Goal: Information Seeking & Learning: Check status

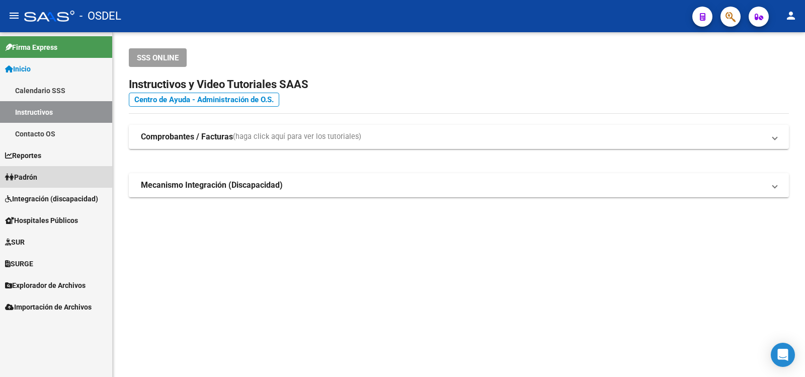
click at [32, 175] on span "Padrón" at bounding box center [21, 176] width 32 height 11
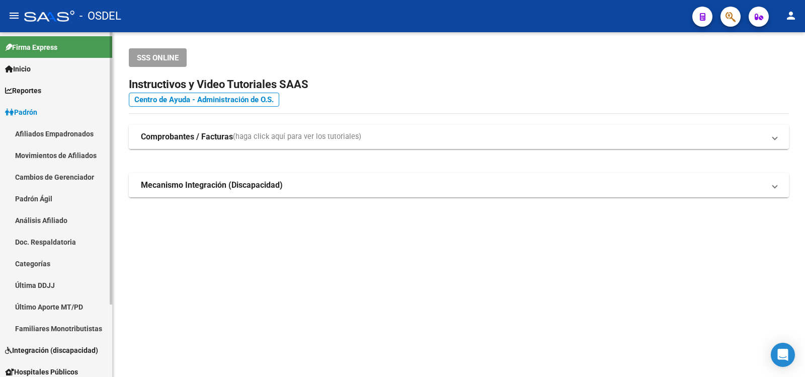
click at [35, 219] on link "Análisis Afiliado" at bounding box center [56, 220] width 112 height 22
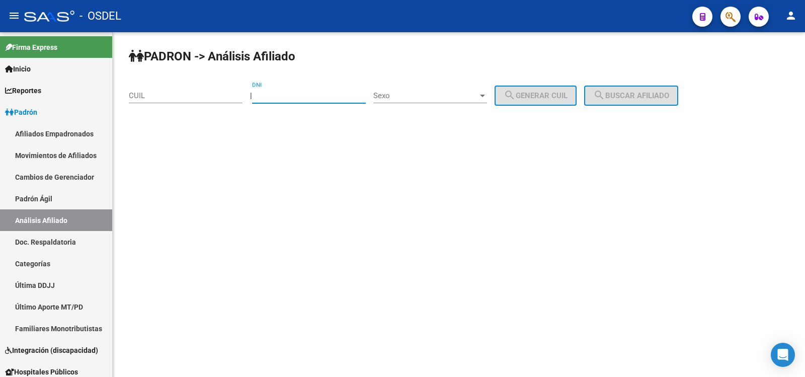
click at [283, 95] on input "DNI" at bounding box center [309, 95] width 114 height 9
type input "29062760"
click at [485, 97] on div at bounding box center [482, 96] width 5 height 3
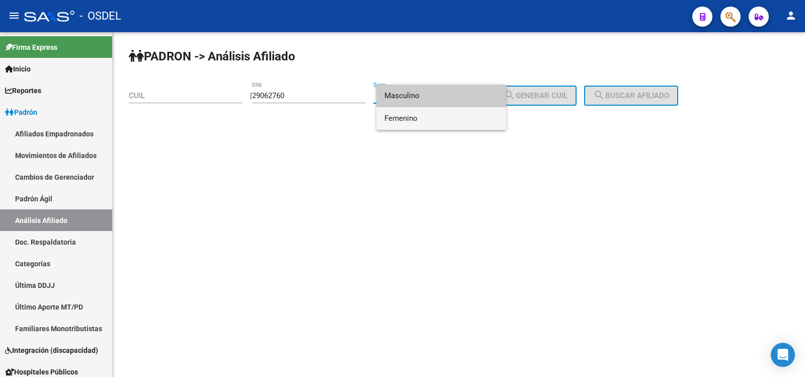
click at [407, 116] on span "Femenino" at bounding box center [441, 118] width 114 height 23
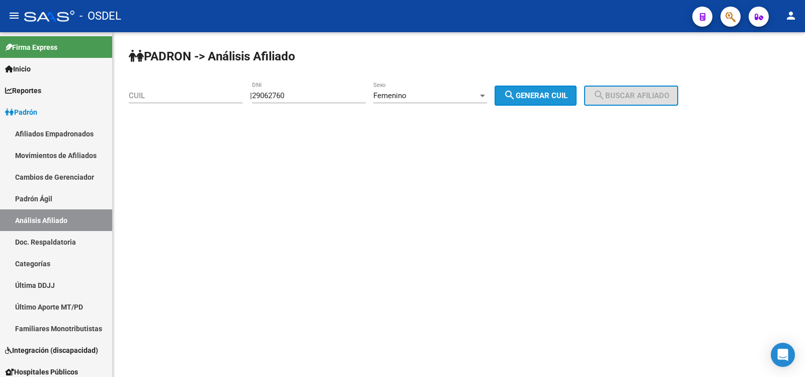
click at [548, 93] on span "search Generar CUIL" at bounding box center [535, 95] width 64 height 9
type input "27-29062760-0"
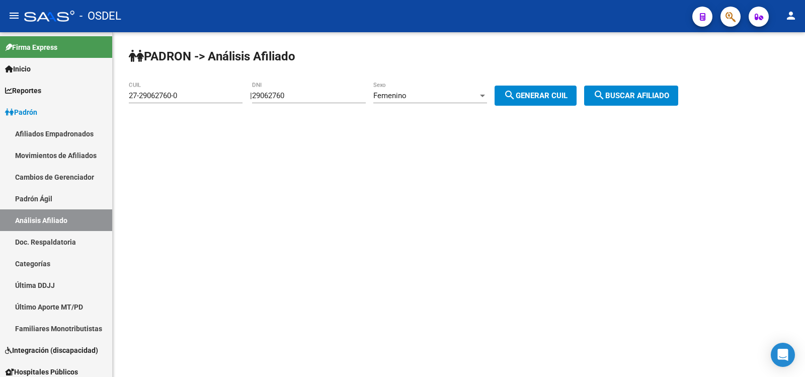
click at [650, 91] on span "search Buscar afiliado" at bounding box center [631, 95] width 76 height 9
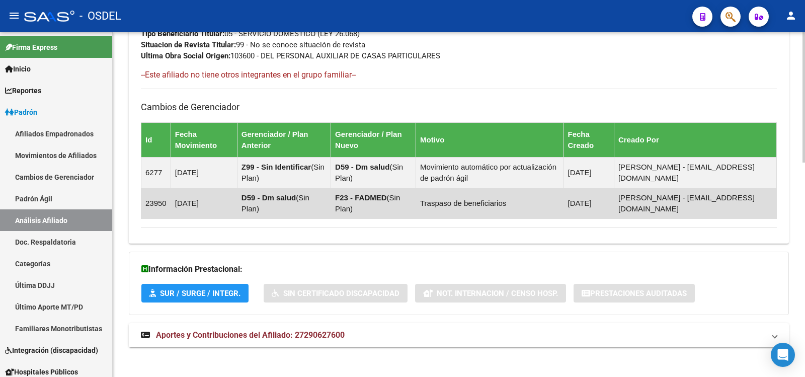
scroll to position [567, 0]
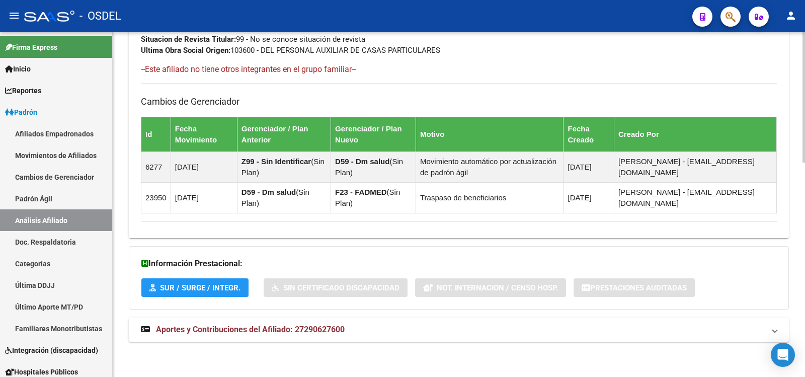
drag, startPoint x: 217, startPoint y: 327, endPoint x: 221, endPoint y: 331, distance: 5.3
click at [218, 327] on span "Aportes y Contribuciones del Afiliado: 27290627600" at bounding box center [250, 329] width 189 height 10
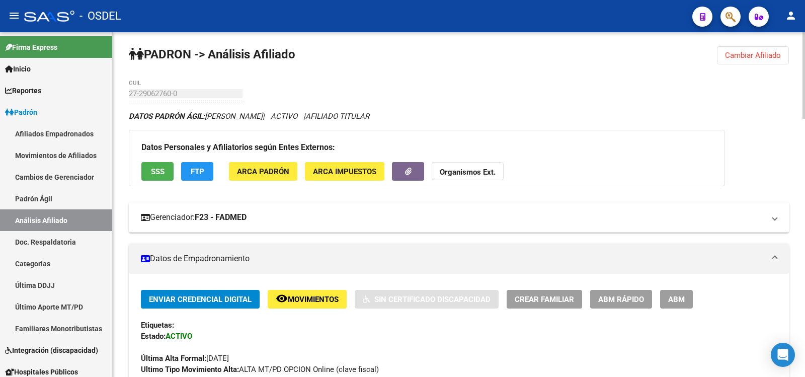
scroll to position [0, 0]
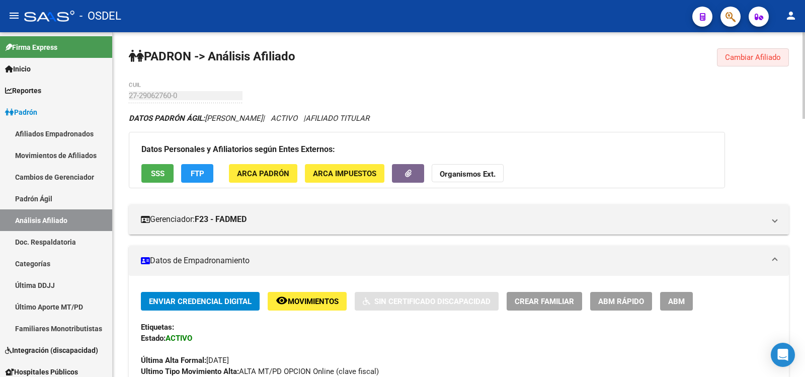
click at [763, 55] on span "Cambiar Afiliado" at bounding box center [753, 57] width 56 height 9
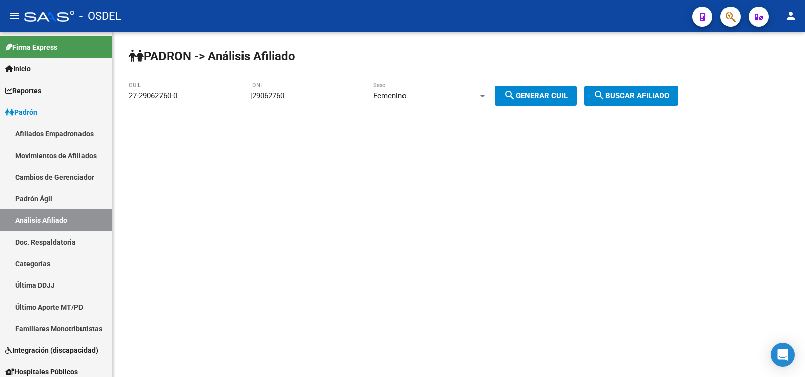
click at [791, 14] on mat-icon "person" at bounding box center [791, 16] width 12 height 12
click at [777, 64] on button "exit_to_app Salir" at bounding box center [769, 66] width 61 height 24
